Goal: Find specific page/section: Find specific page/section

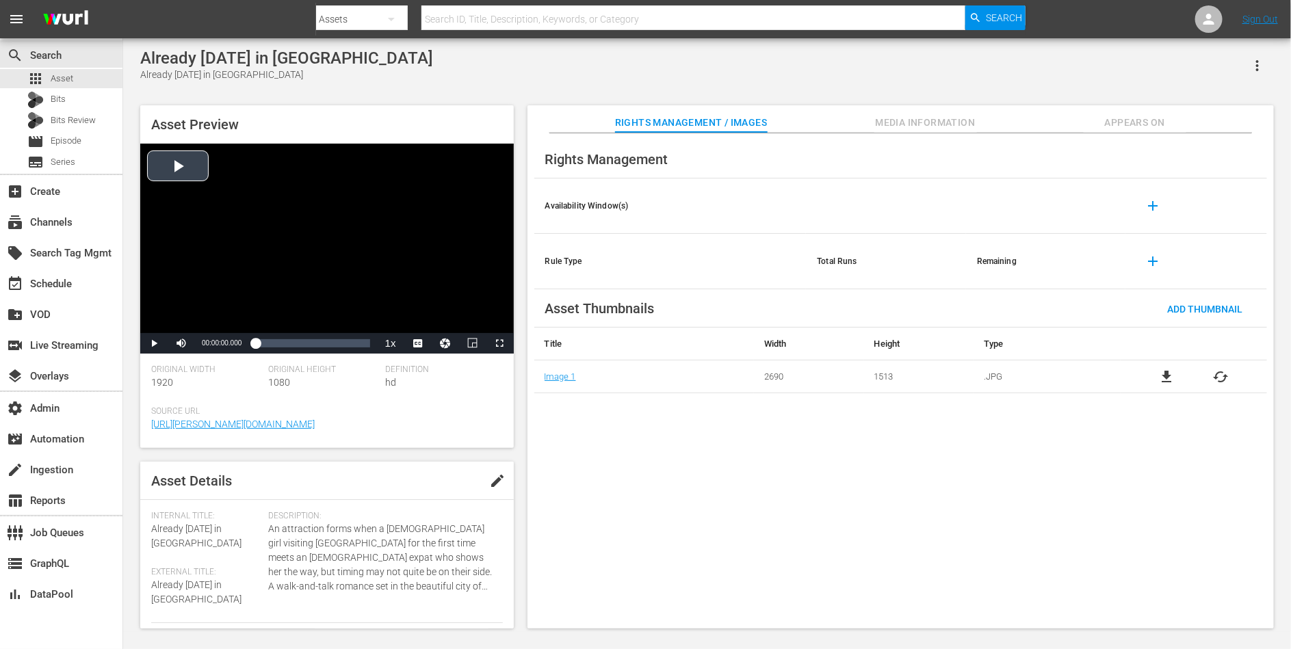
click at [242, 181] on div "Video Player" at bounding box center [327, 239] width 374 height 190
click at [422, 328] on span "DAN" at bounding box center [418, 326] width 14 height 10
click at [292, 339] on div "00:24:52.674" at bounding box center [292, 344] width 1 height 14
click at [424, 324] on span "Video Player" at bounding box center [424, 326] width 12 height 14
click at [328, 344] on div "Loaded : 33.33% 00:50:13.512 00:25:02.139" at bounding box center [312, 344] width 114 height 14
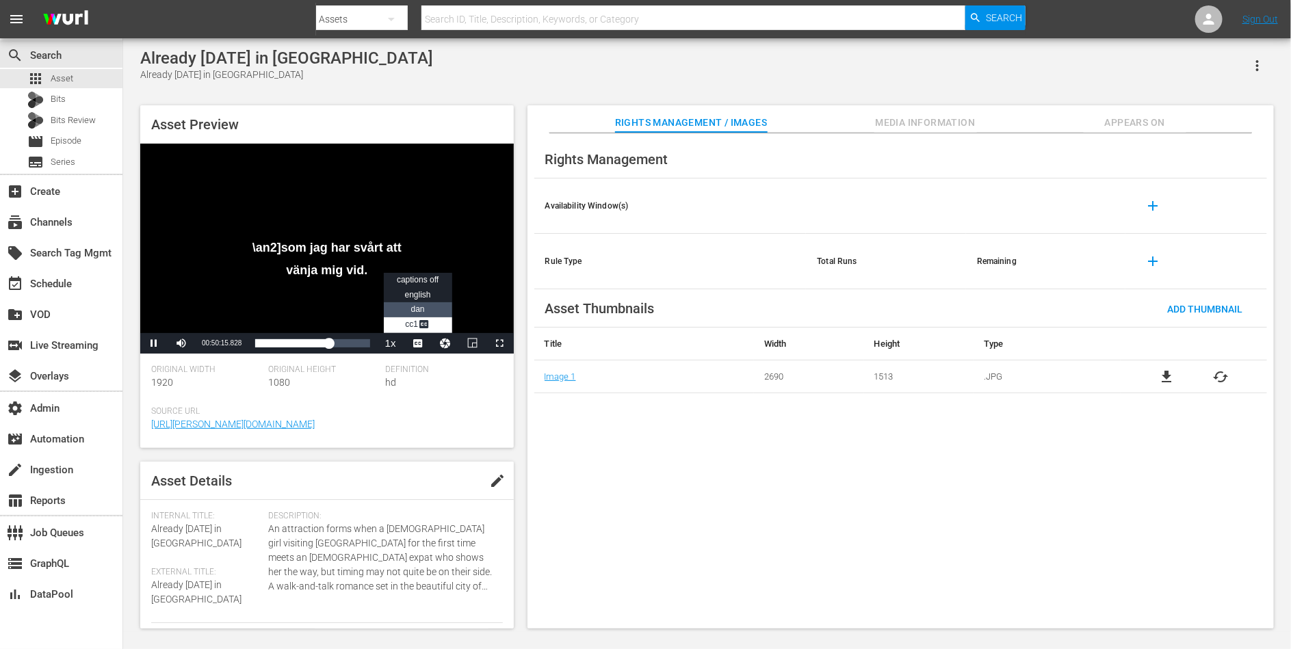
click at [419, 309] on span "DAN" at bounding box center [418, 310] width 14 height 10
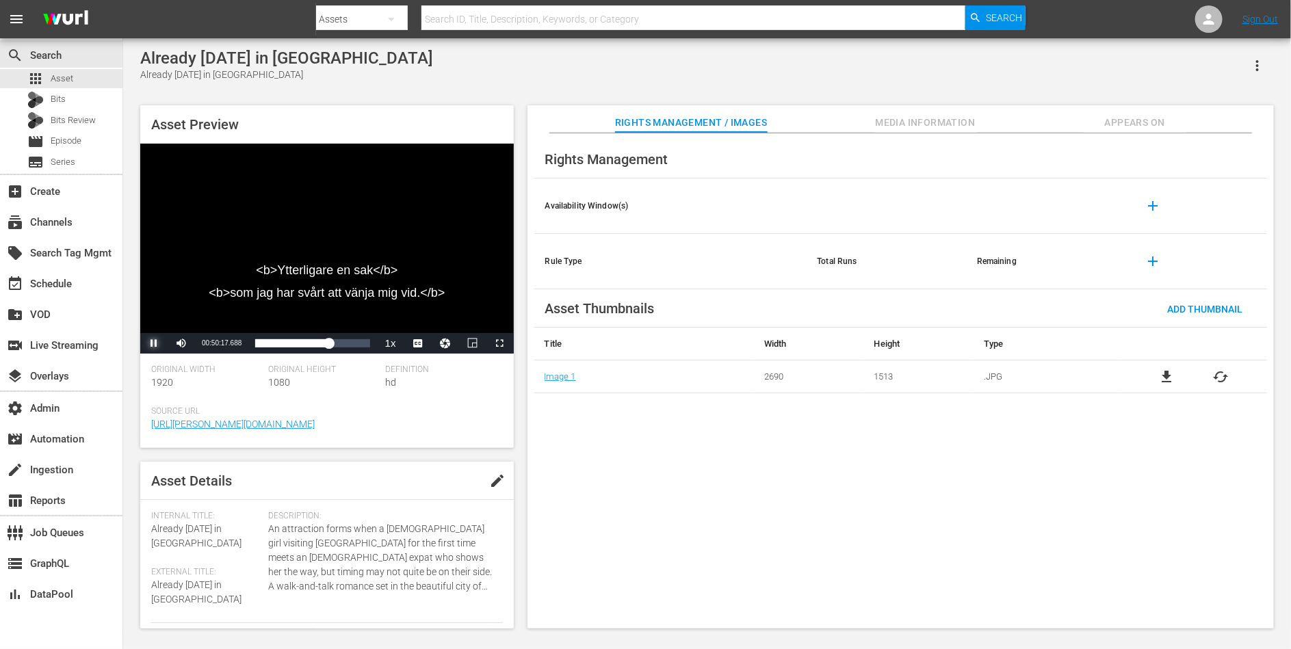
click at [154, 344] on span "Video Player" at bounding box center [154, 344] width 0 height 0
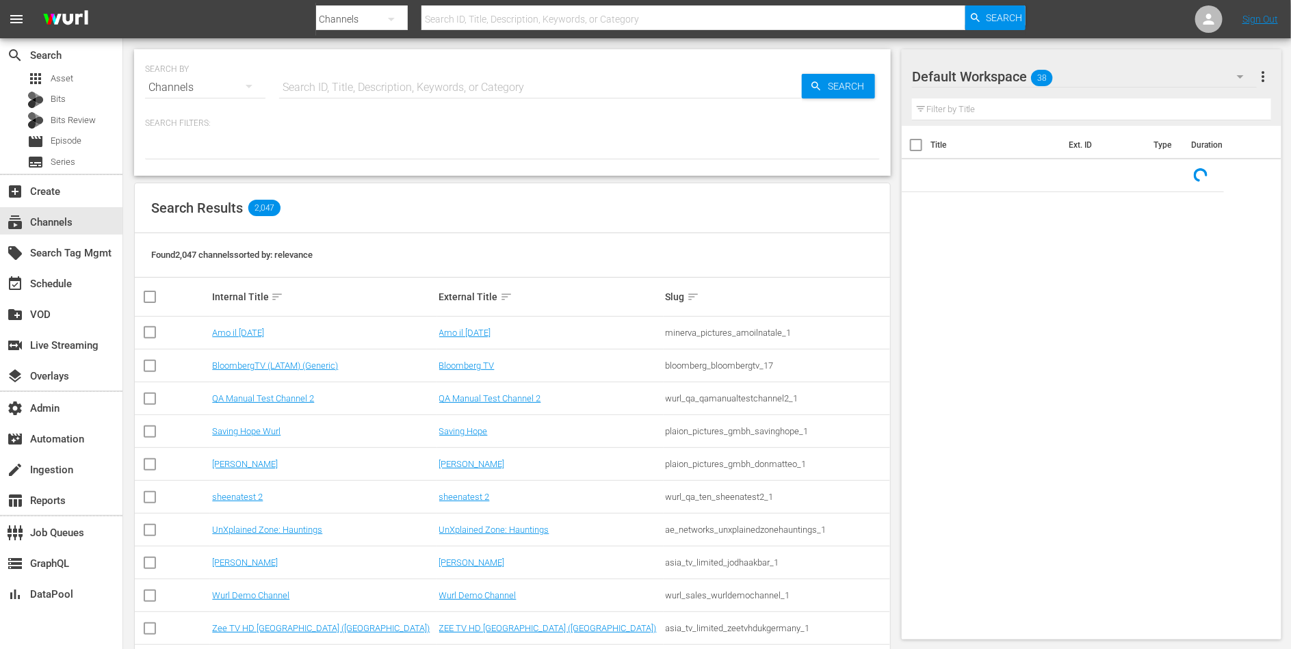
click at [323, 86] on input "text" at bounding box center [540, 87] width 523 height 33
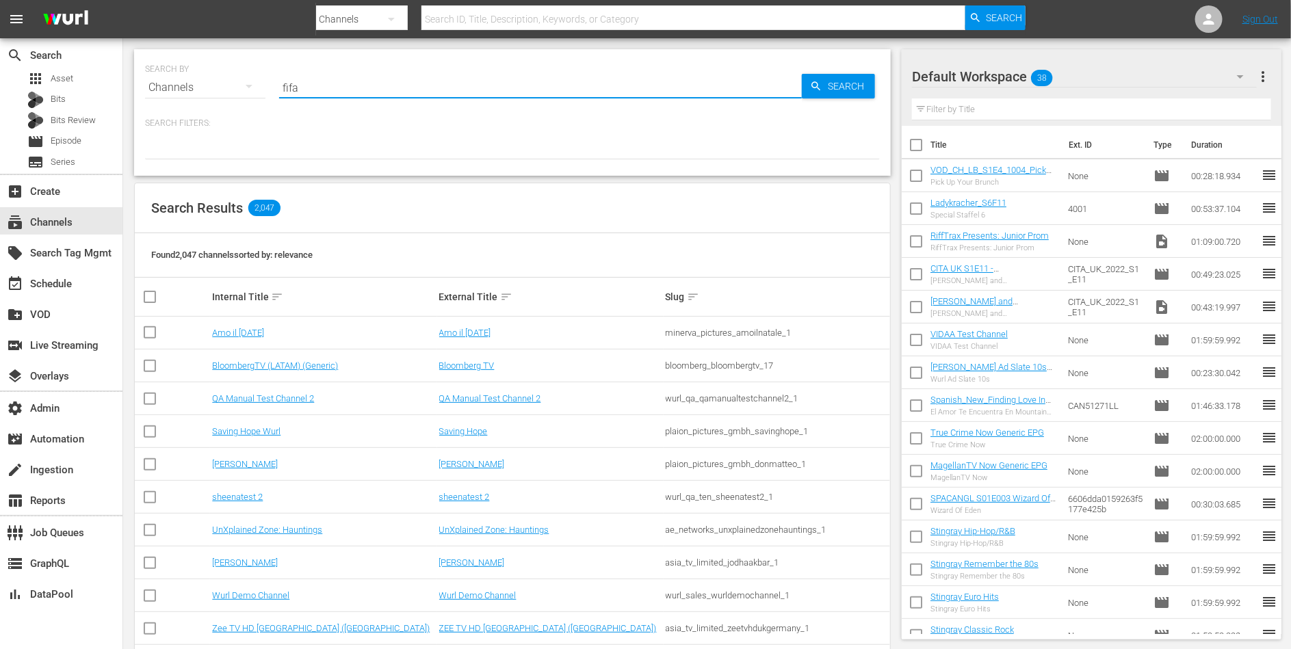
type input "fifa"
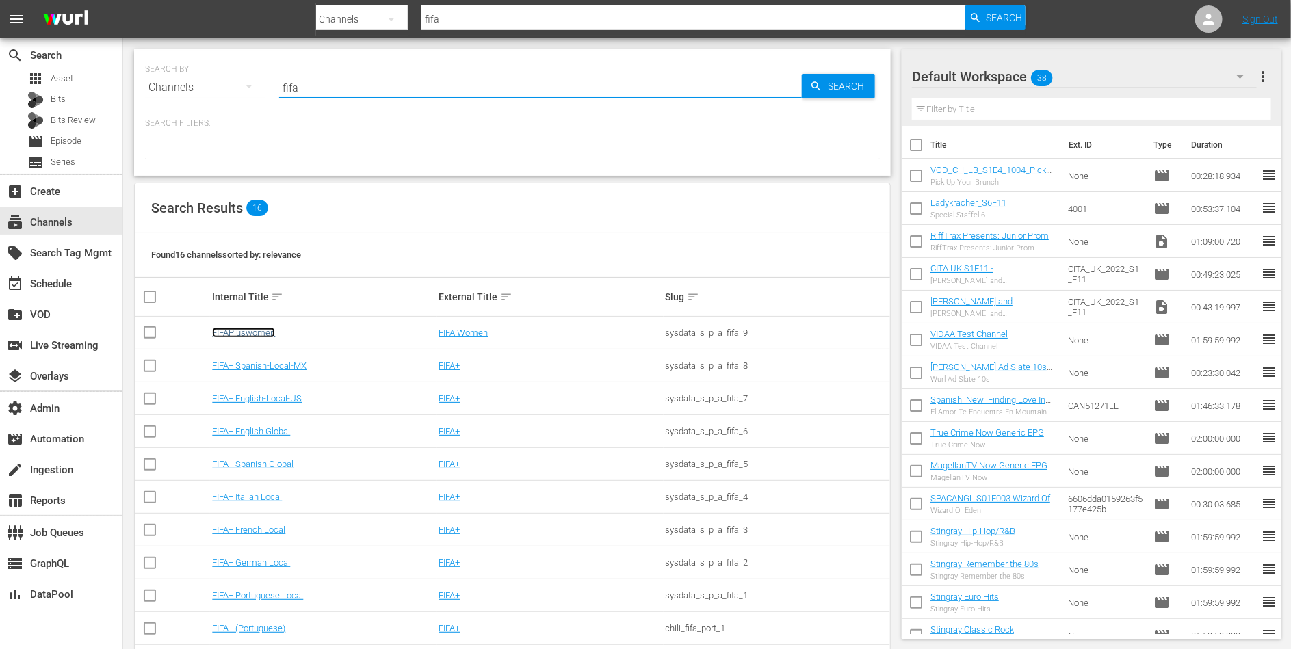
click at [236, 335] on link "FIFAPluswomen" at bounding box center [243, 333] width 63 height 10
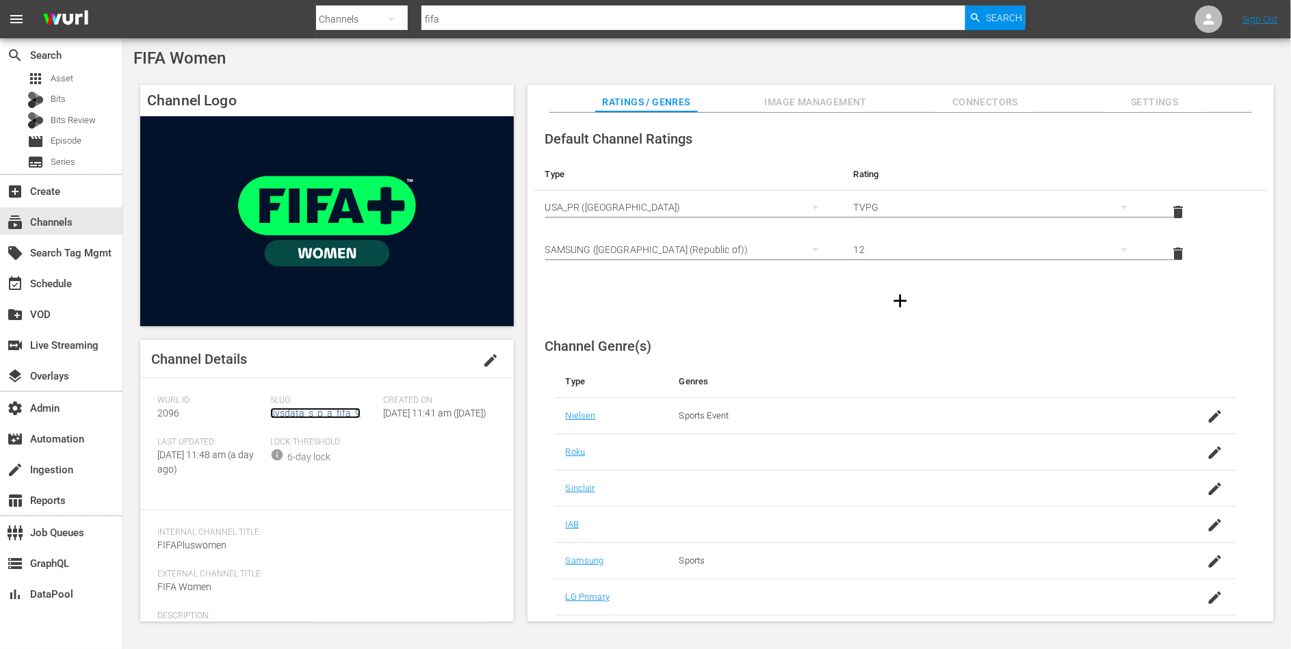
click at [322, 417] on link "sysdata_s_p_a_fifa_9" at bounding box center [315, 413] width 90 height 11
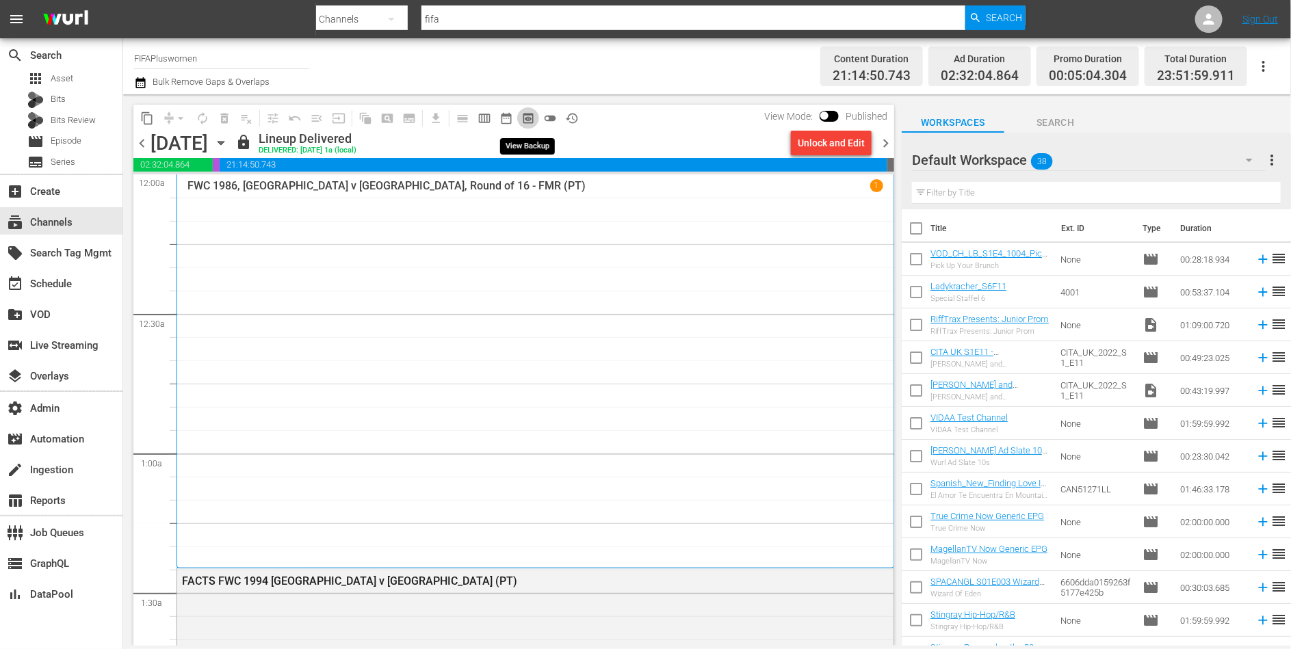
click at [537, 120] on button "preview_outlined" at bounding box center [528, 118] width 22 height 22
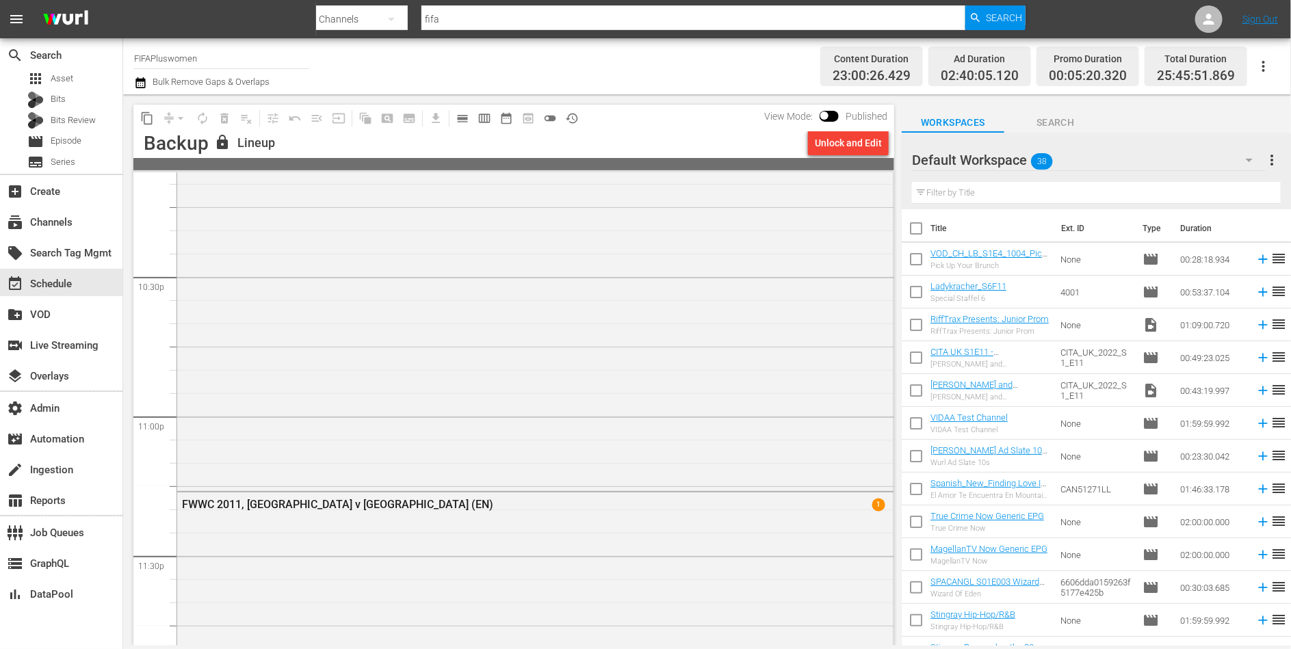
scroll to position [6303, 0]
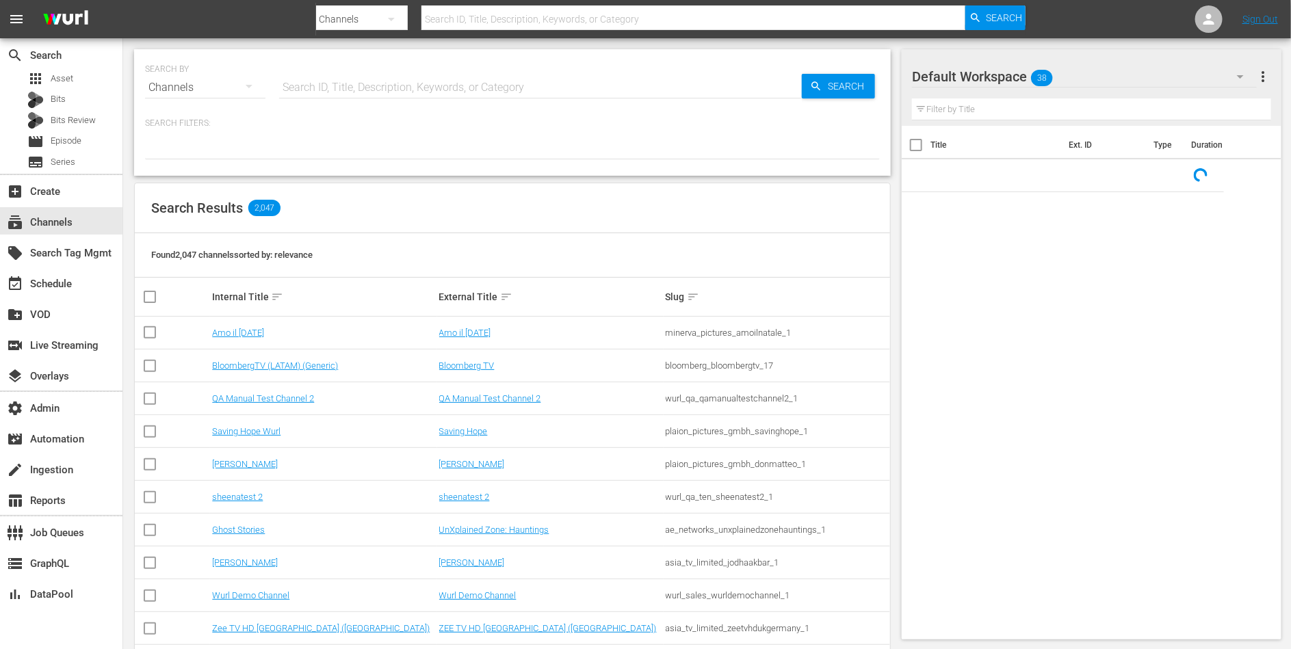
click at [378, 65] on div "SEARCH BY Search By Channels Search ID, Title, Description, Keywords, or Catego…" at bounding box center [512, 79] width 735 height 49
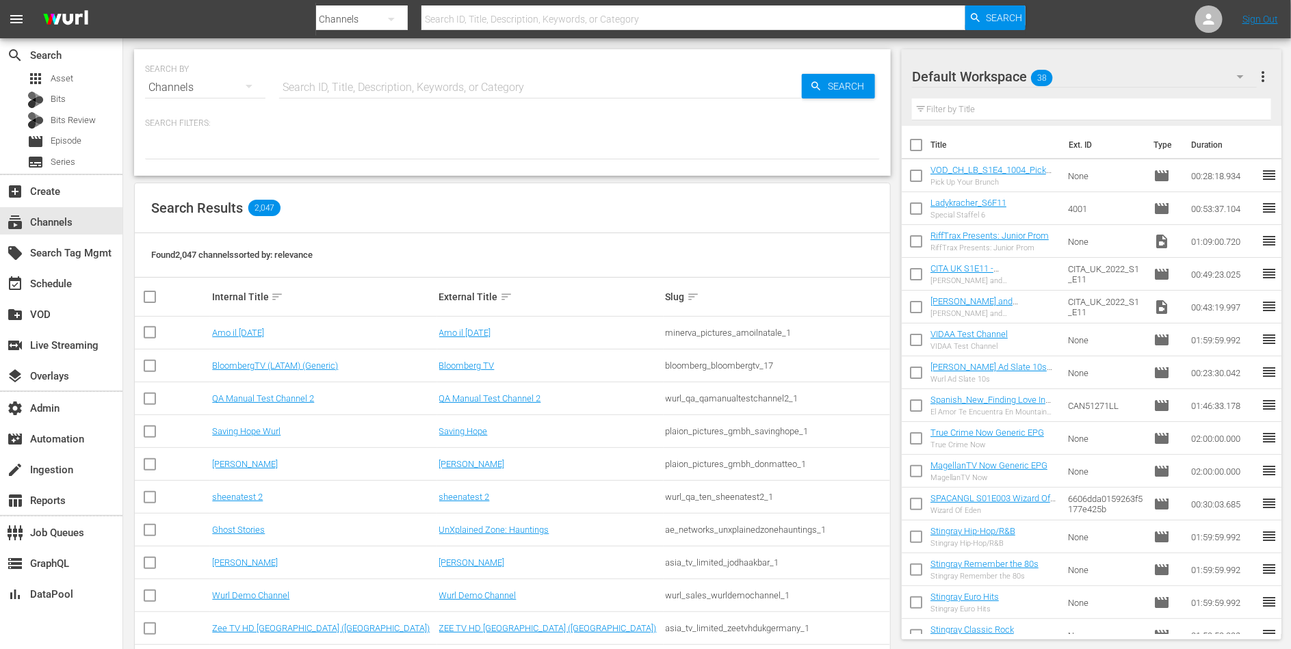
click at [380, 87] on input "text" at bounding box center [540, 87] width 523 height 33
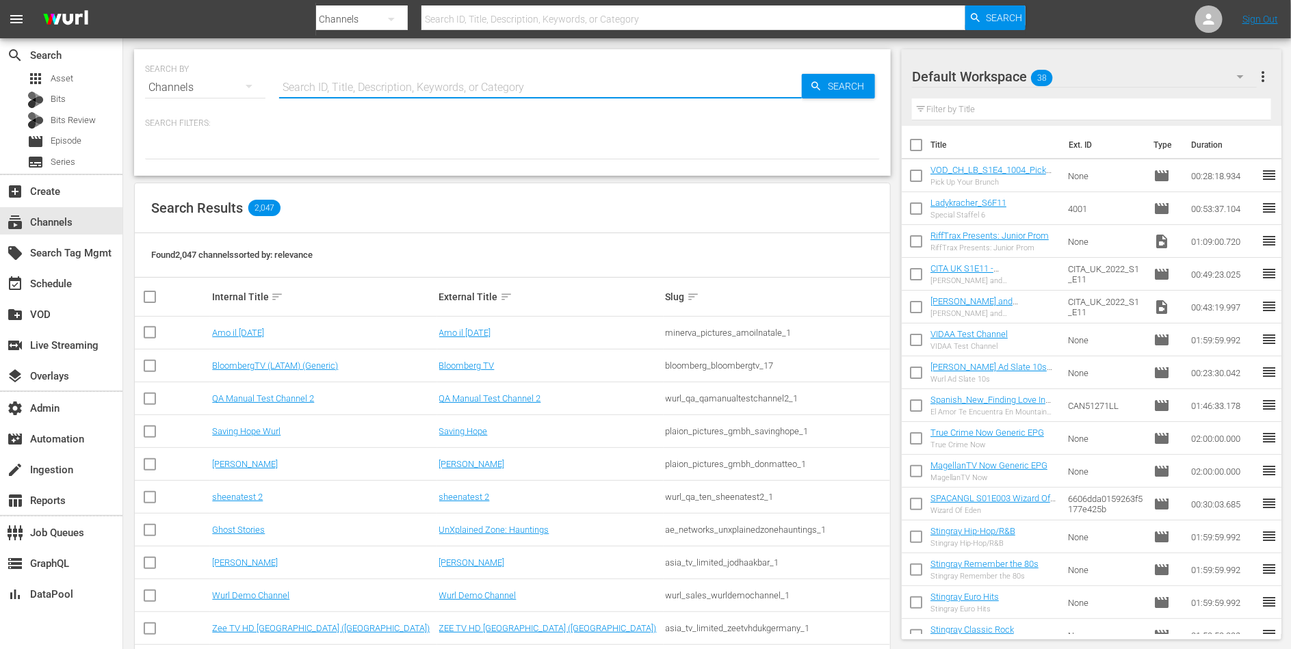
paste input "global_fan_tv_gfnsoccer_1"
type input "global_fan_tv_gfnsoccer_1"
